Goal: Task Accomplishment & Management: Use online tool/utility

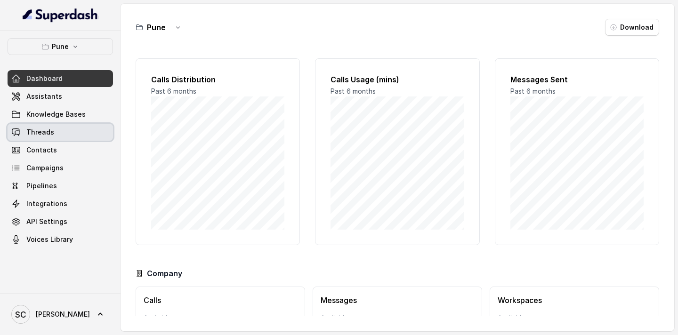
click at [41, 128] on span "Threads" at bounding box center [40, 132] width 28 height 9
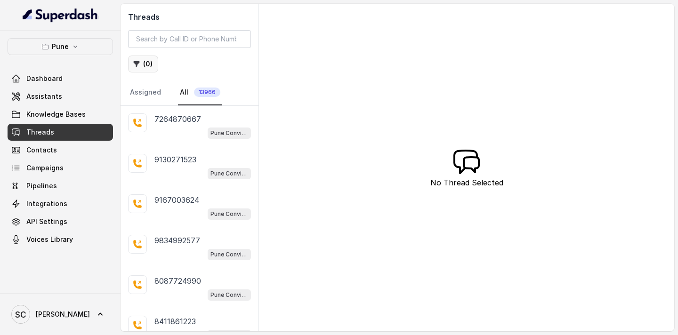
click at [139, 64] on icon "button" at bounding box center [137, 64] width 8 height 8
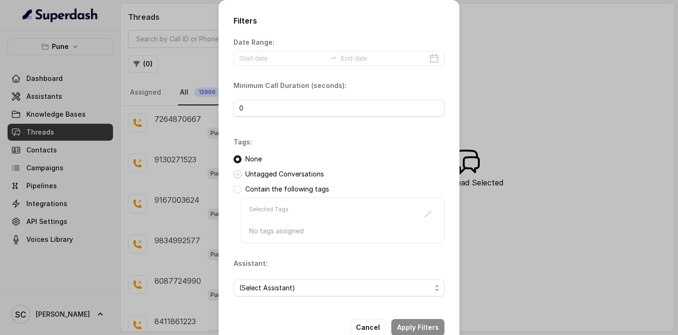
click at [233, 174] on span at bounding box center [237, 174] width 8 height 8
click at [256, 288] on span "(Select Assistant)" at bounding box center [335, 287] width 192 height 11
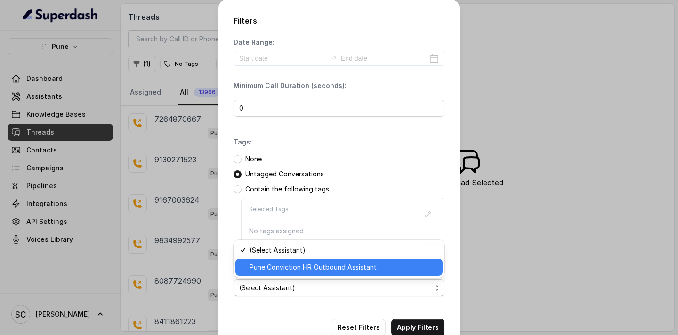
click at [273, 269] on span "Pune Conviction HR Outbound Assistant" at bounding box center [342, 267] width 187 height 11
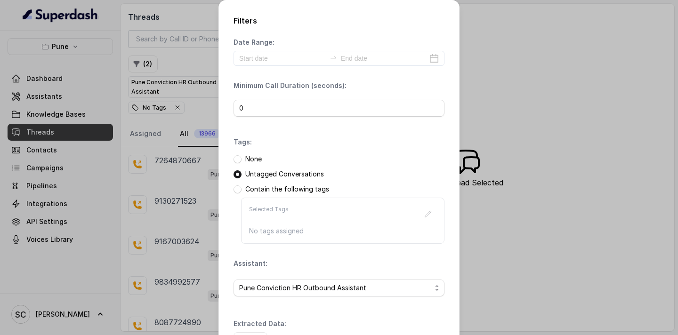
click at [421, 319] on div "Extracted Data: Add" at bounding box center [338, 334] width 211 height 30
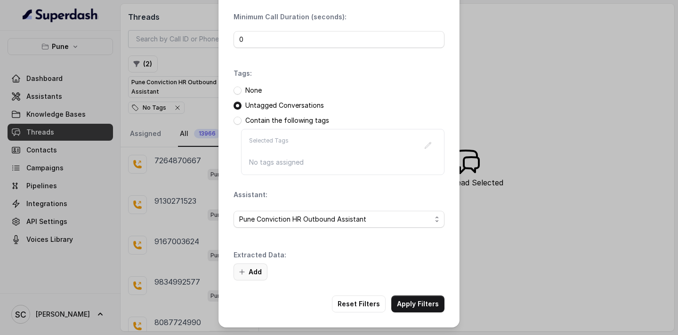
click at [243, 272] on icon "button" at bounding box center [242, 272] width 8 height 8
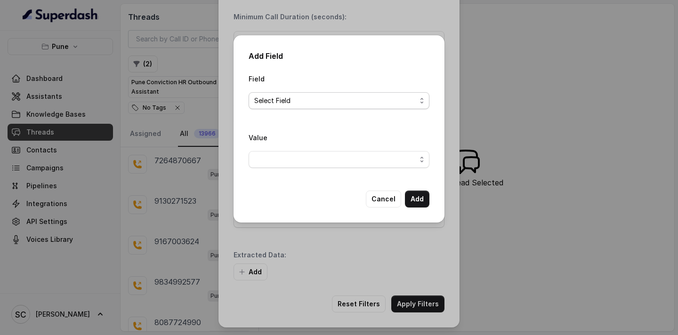
click at [291, 100] on span "Select Field" at bounding box center [335, 100] width 162 height 11
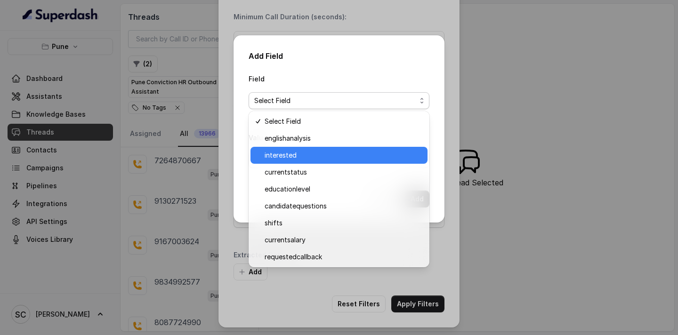
click at [282, 154] on span "interested" at bounding box center [343, 155] width 157 height 11
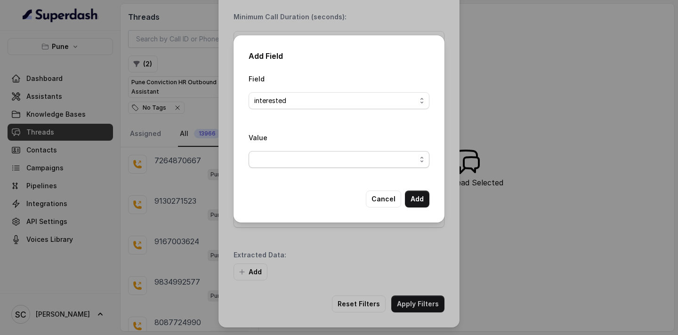
click at [292, 162] on span "button" at bounding box center [339, 159] width 181 height 17
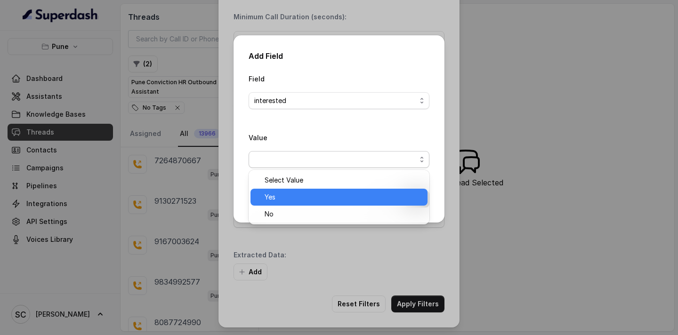
click at [282, 196] on span "Yes" at bounding box center [343, 197] width 157 height 11
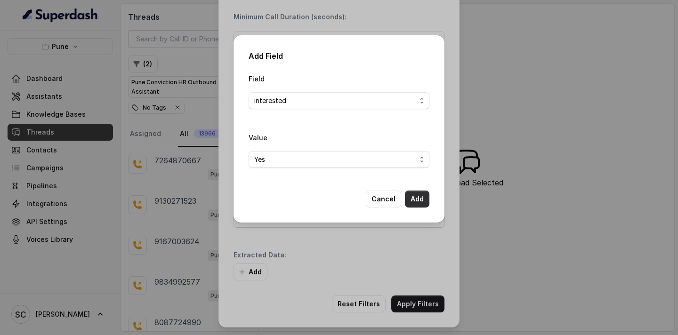
click at [411, 198] on button "Add" at bounding box center [417, 199] width 24 height 17
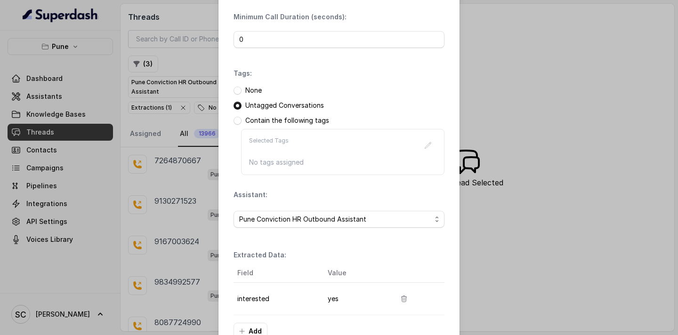
scroll to position [128, 0]
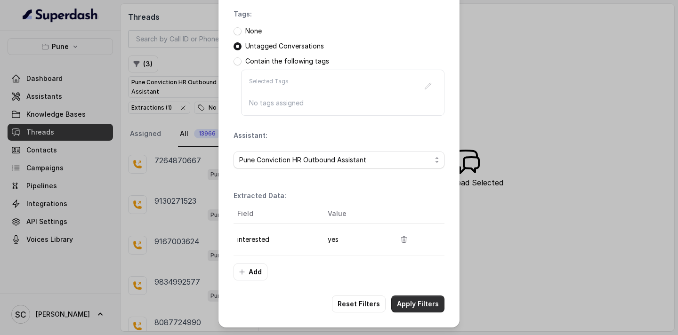
click at [405, 306] on button "Apply Filters" at bounding box center [417, 304] width 53 height 17
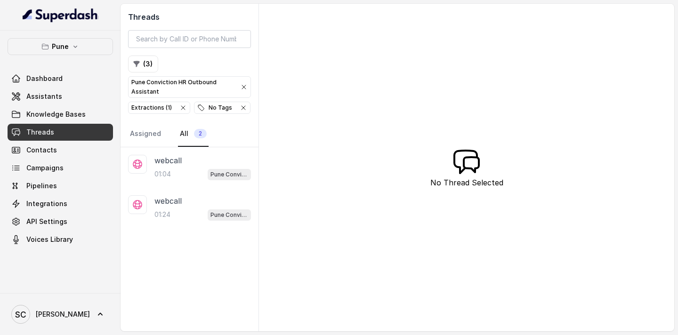
click at [241, 110] on icon "button" at bounding box center [244, 108] width 8 height 8
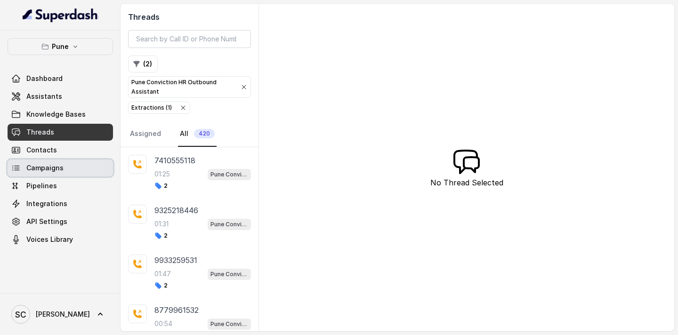
click at [49, 169] on span "Campaigns" at bounding box center [44, 167] width 37 height 9
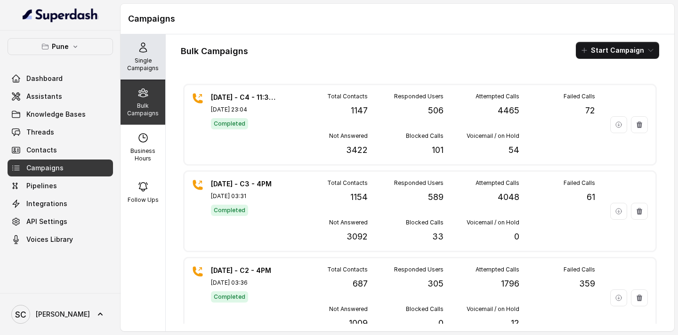
click at [135, 55] on div "Single Campaigns" at bounding box center [143, 56] width 45 height 45
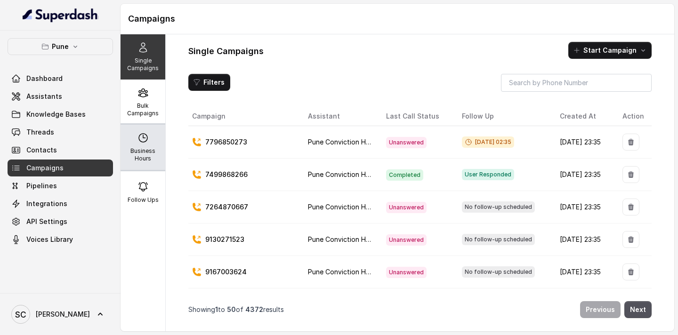
click at [146, 147] on p "Business Hours" at bounding box center [142, 154] width 37 height 15
select select "[GEOGRAPHIC_DATA]/[GEOGRAPHIC_DATA]"
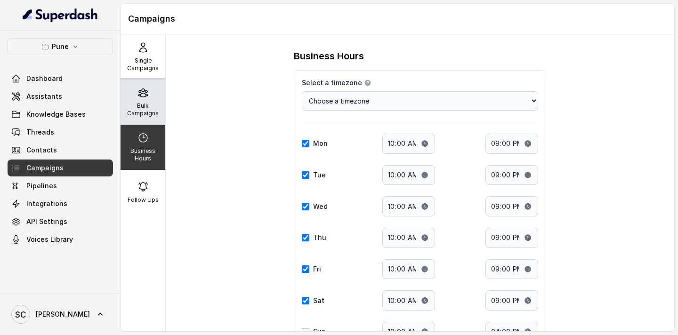
click at [147, 96] on icon at bounding box center [142, 92] width 11 height 11
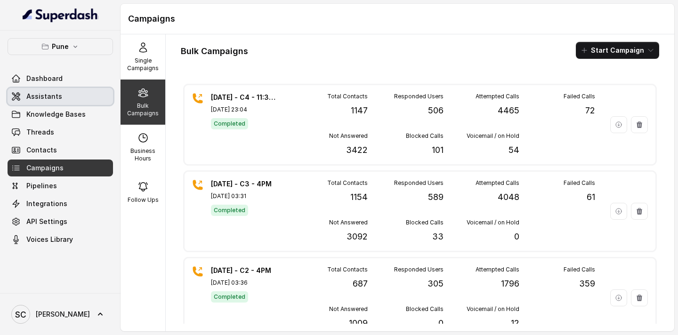
click at [59, 98] on link "Assistants" at bounding box center [60, 96] width 105 height 17
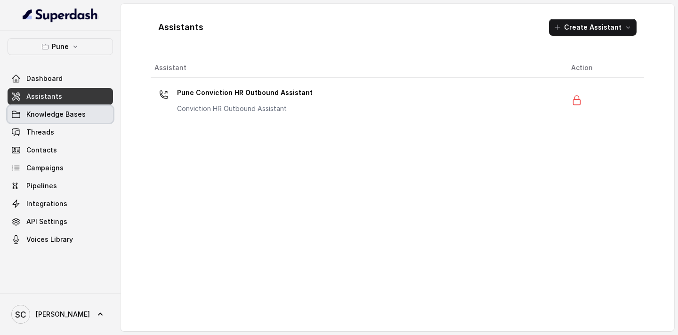
click at [56, 110] on span "Knowledge Bases" at bounding box center [55, 114] width 59 height 9
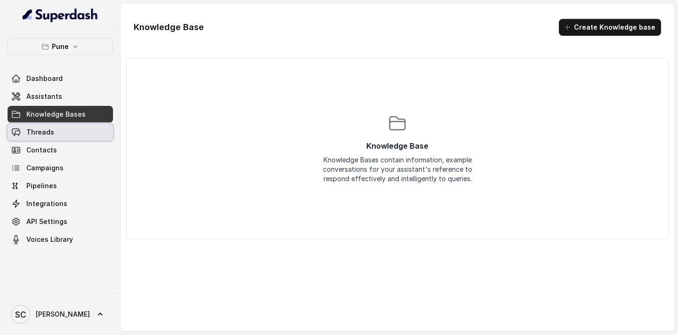
click at [51, 130] on span "Threads" at bounding box center [40, 132] width 28 height 9
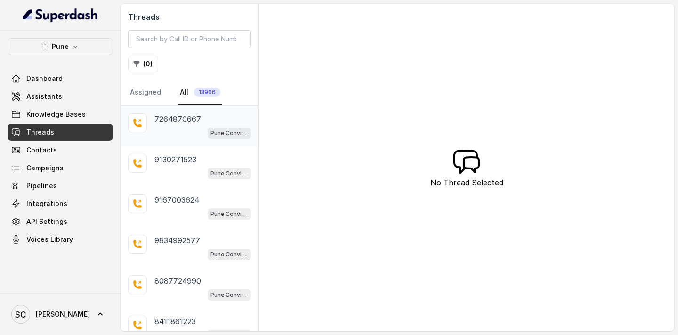
click at [167, 126] on div "7264870667 Pune Conviction HR Outbound Assistant" at bounding box center [202, 125] width 97 height 25
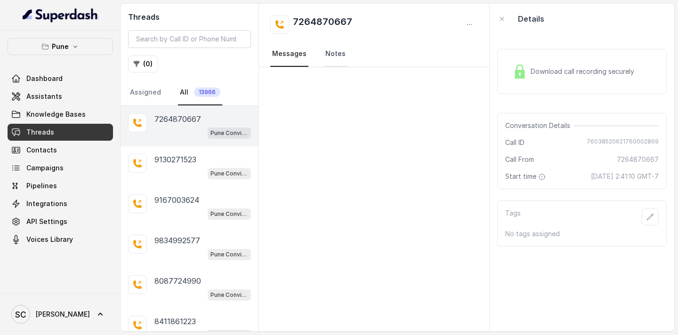
click at [331, 52] on link "Notes" at bounding box center [335, 53] width 24 height 25
click at [294, 51] on link "Messages" at bounding box center [289, 53] width 38 height 25
click at [193, 159] on p "9130271523" at bounding box center [175, 159] width 42 height 11
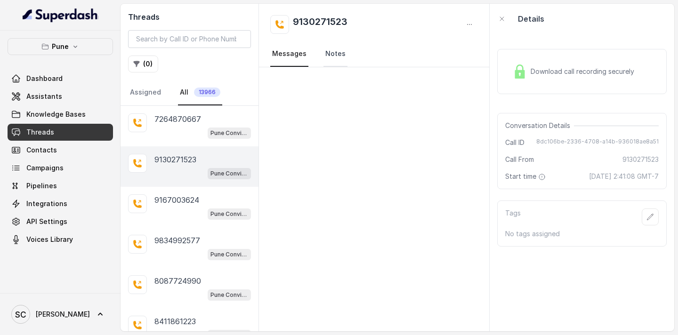
click at [330, 56] on link "Notes" at bounding box center [335, 53] width 24 height 25
click at [185, 241] on p "9834992577" at bounding box center [177, 240] width 46 height 11
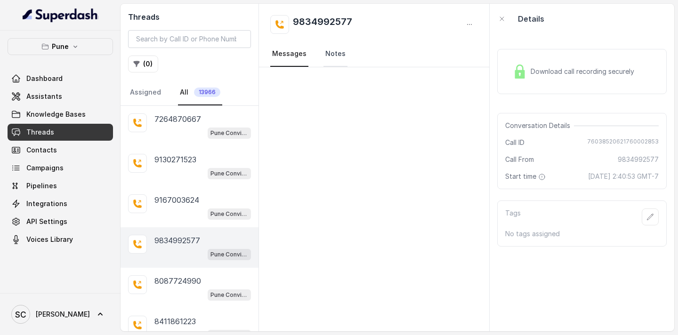
click at [326, 50] on link "Notes" at bounding box center [335, 53] width 24 height 25
